Goal: Check status

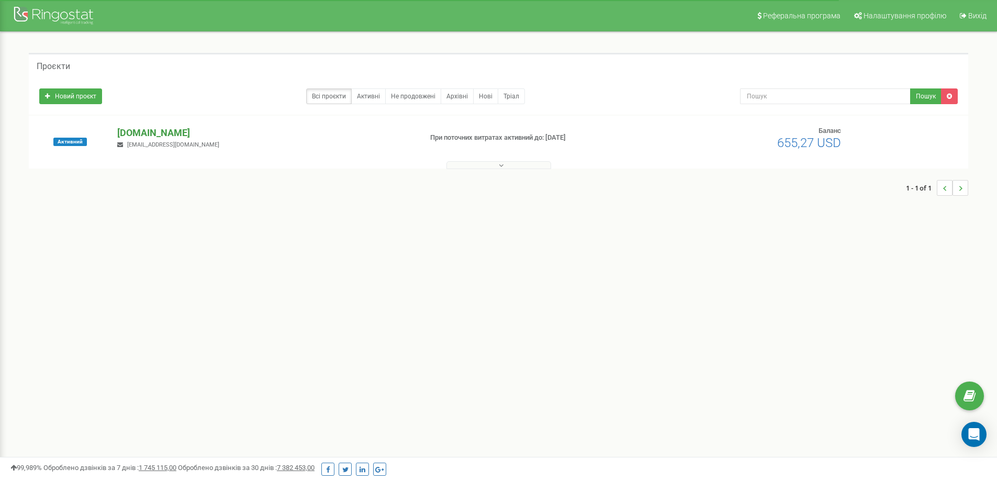
click at [135, 130] on p "[DOMAIN_NAME]" at bounding box center [265, 133] width 296 height 14
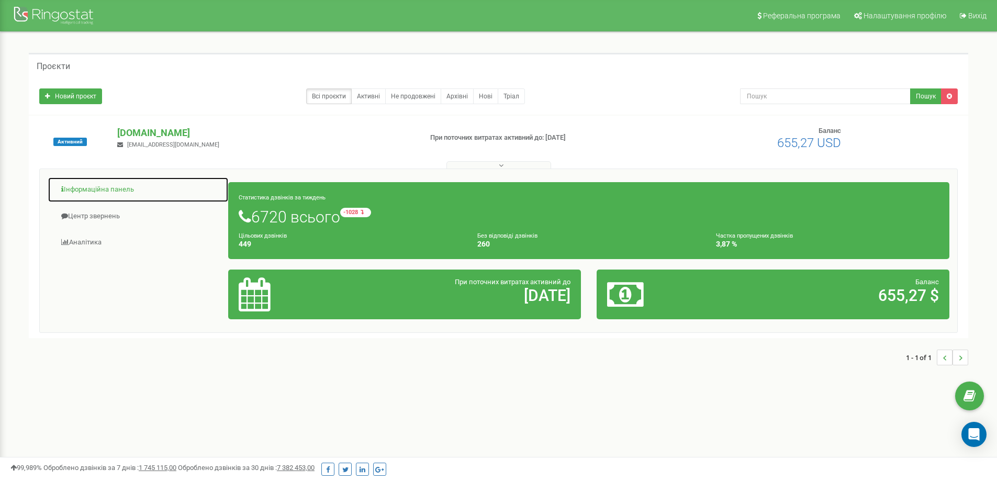
click at [93, 186] on link "Інформаційна панель" at bounding box center [138, 190] width 181 height 26
